Goal: Transaction & Acquisition: Purchase product/service

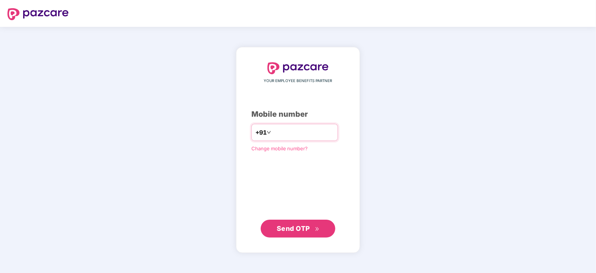
drag, startPoint x: 0, startPoint y: 0, endPoint x: 286, endPoint y: 137, distance: 317.0
click at [286, 137] on input "number" at bounding box center [303, 133] width 61 height 12
type input "**********"
click at [283, 228] on span "Send OTP" at bounding box center [293, 228] width 33 height 8
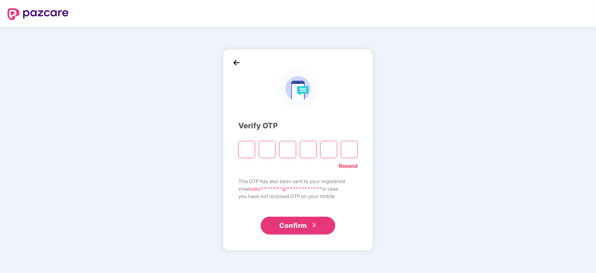
type input "*"
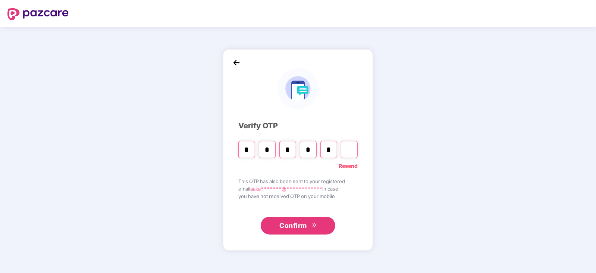
type input "*"
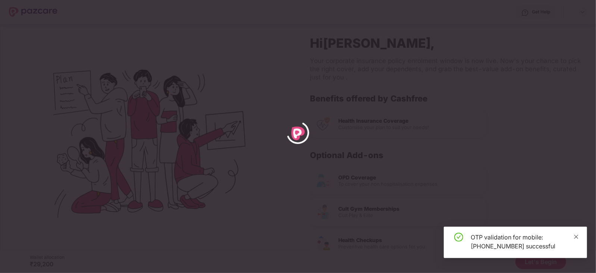
click at [575, 236] on icon "close" at bounding box center [576, 236] width 5 height 5
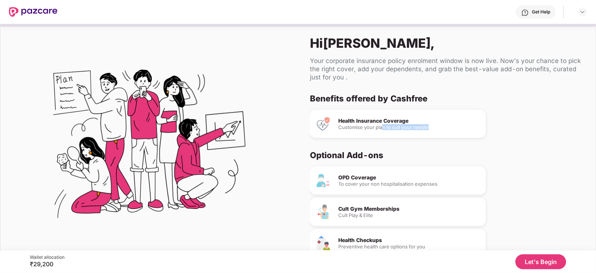
drag, startPoint x: 383, startPoint y: 128, endPoint x: 439, endPoint y: 127, distance: 56.4
click at [439, 127] on div "Customise your plan to suit your needs!" at bounding box center [410, 127] width 142 height 5
click at [360, 116] on div "Health Insurance Coverage Customise your plan to suit your needs!" at bounding box center [398, 124] width 176 height 28
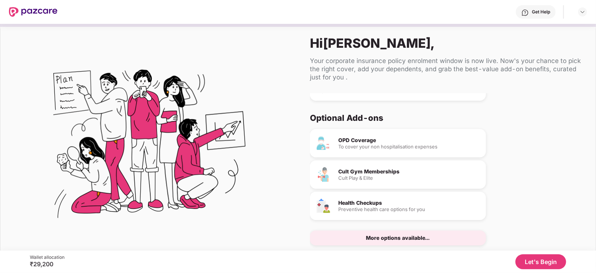
scroll to position [18, 0]
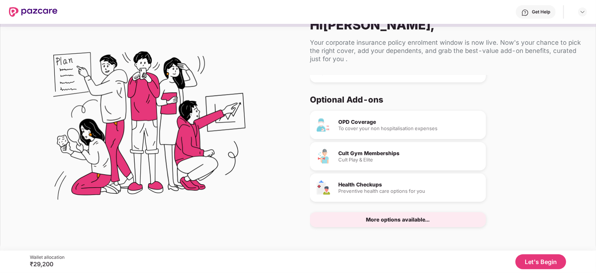
click at [523, 261] on button "Let's Begin" at bounding box center [541, 262] width 51 height 15
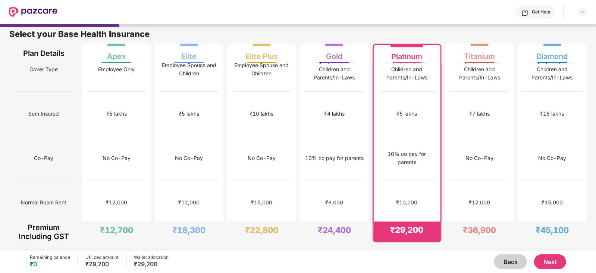
scroll to position [0, 0]
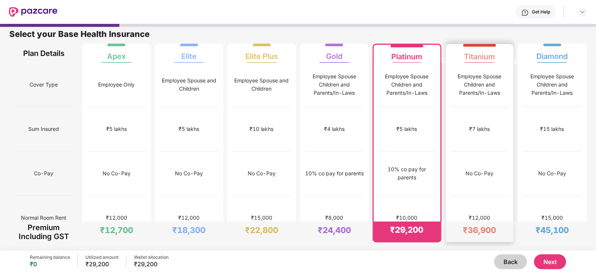
click at [454, 124] on div "₹7 lakhs" at bounding box center [480, 129] width 59 height 44
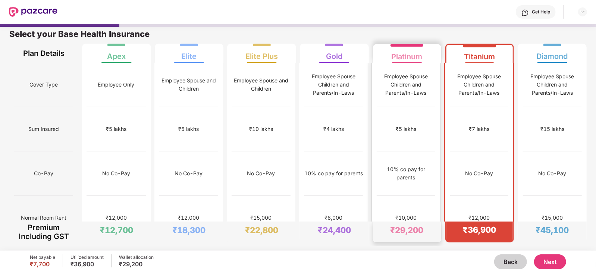
click at [415, 125] on div "₹5 lakhs" at bounding box center [406, 129] width 58 height 44
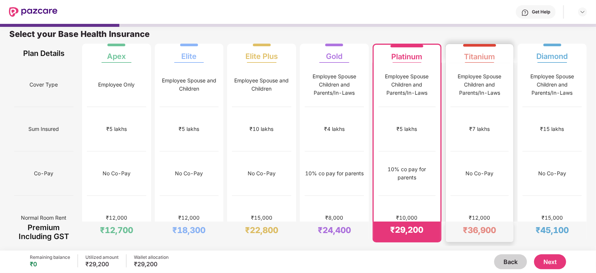
click at [462, 152] on div "No Co-Pay" at bounding box center [480, 174] width 59 height 44
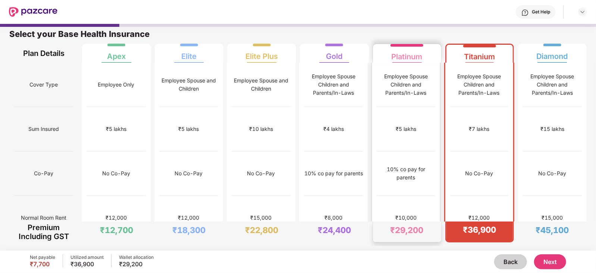
click at [408, 126] on div "₹5 lakhs" at bounding box center [406, 129] width 58 height 44
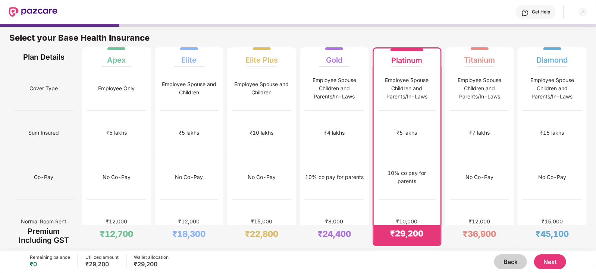
click at [515, 262] on button "Back" at bounding box center [511, 262] width 33 height 15
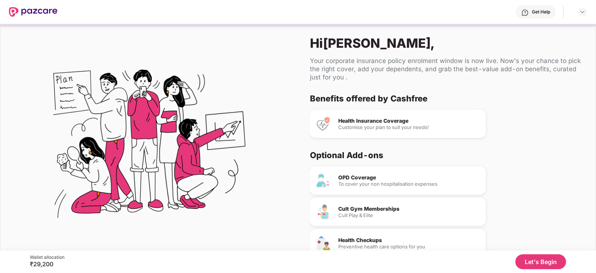
click at [554, 260] on button "Let's Begin" at bounding box center [541, 262] width 51 height 15
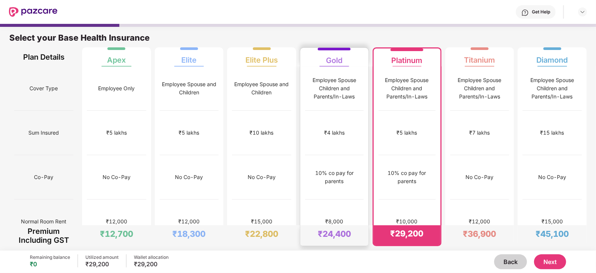
click at [325, 129] on div "₹4 lakhs" at bounding box center [334, 133] width 21 height 8
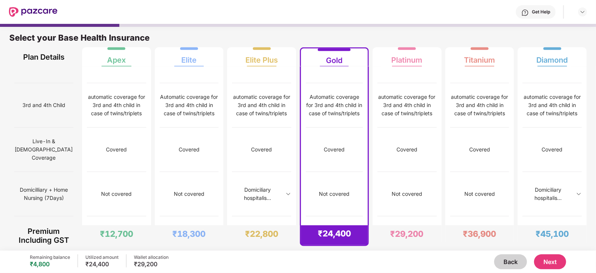
scroll to position [439, 0]
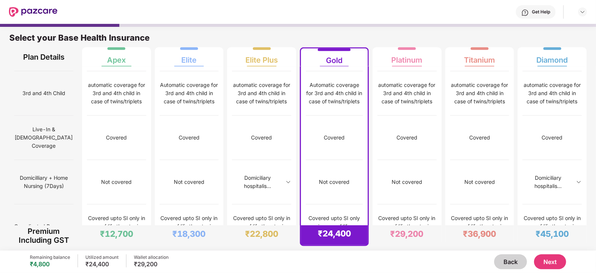
click at [554, 262] on button "Next" at bounding box center [550, 262] width 32 height 15
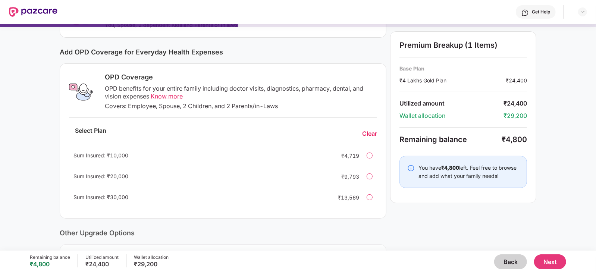
scroll to position [82, 0]
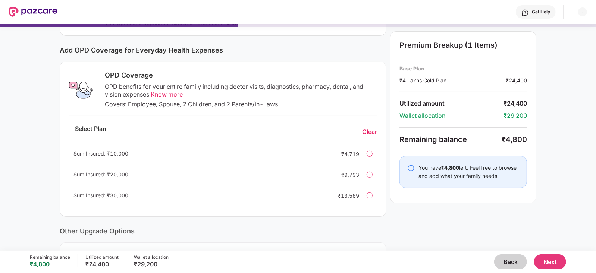
click at [174, 95] on span "Know more" at bounding box center [167, 94] width 32 height 7
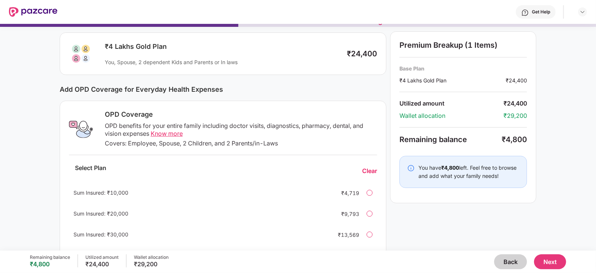
scroll to position [44, 0]
